Goal: Check status: Check status

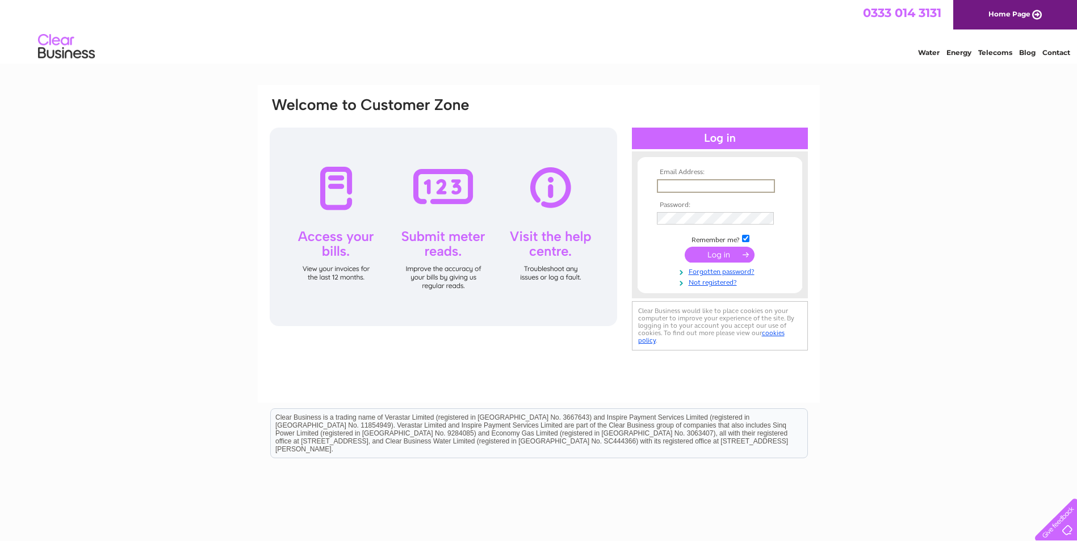
click at [729, 189] on input "text" at bounding box center [716, 186] width 118 height 14
type input "finance@journeycall.com"
click at [703, 256] on input "submit" at bounding box center [719, 254] width 70 height 16
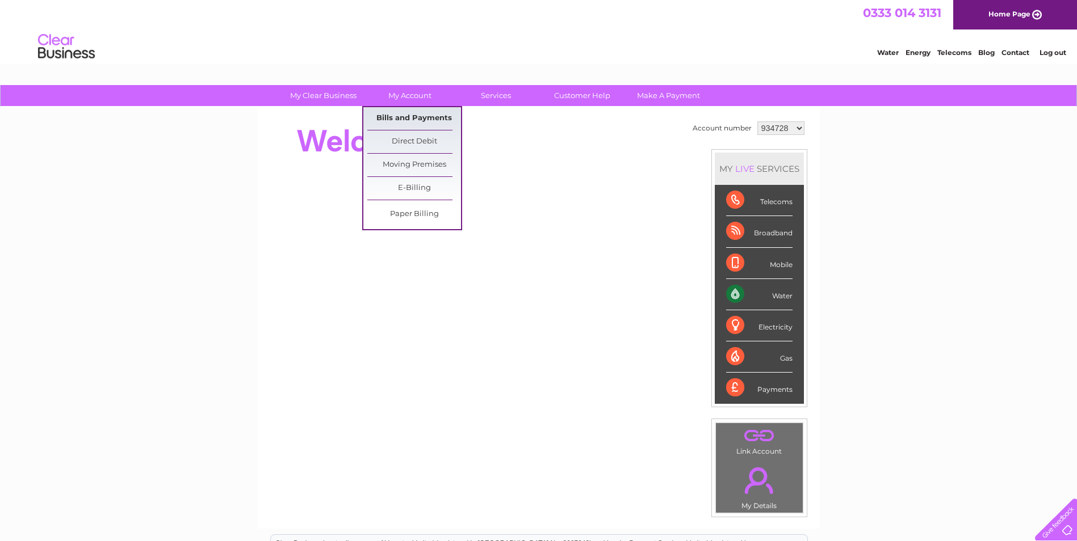
click at [395, 112] on link "Bills and Payments" at bounding box center [414, 118] width 94 height 23
click at [410, 115] on link "Bills and Payments" at bounding box center [414, 118] width 94 height 23
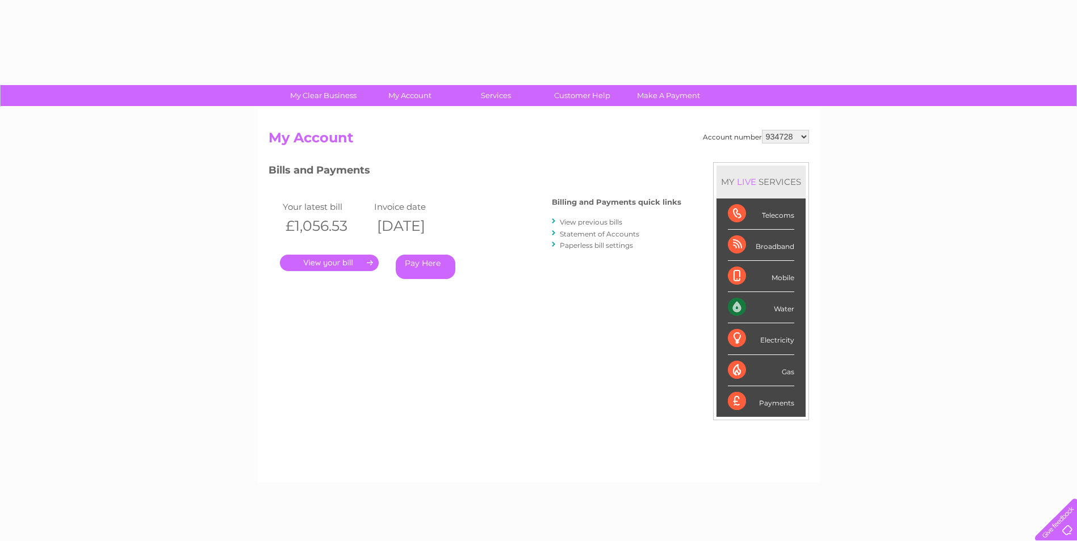
click at [333, 264] on link "." at bounding box center [329, 263] width 99 height 16
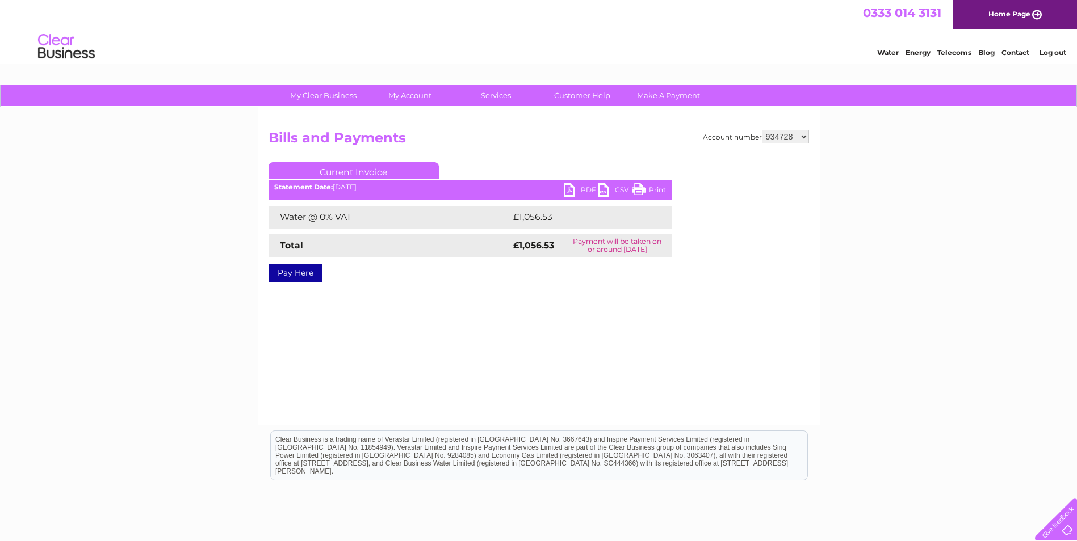
click at [570, 189] on link "PDF" at bounding box center [581, 191] width 34 height 16
click at [791, 139] on select "934728 1121007" at bounding box center [785, 137] width 47 height 14
select select "1121007"
click at [762, 130] on select "934728 1121007" at bounding box center [785, 137] width 47 height 14
